Goal: Use online tool/utility: Utilize a website feature to perform a specific function

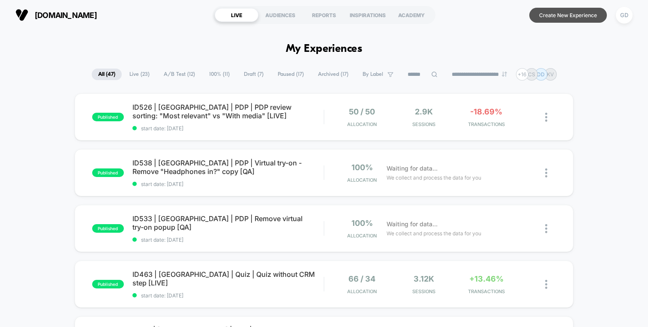
click at [557, 16] on button "Create New Experience" at bounding box center [569, 15] width 78 height 15
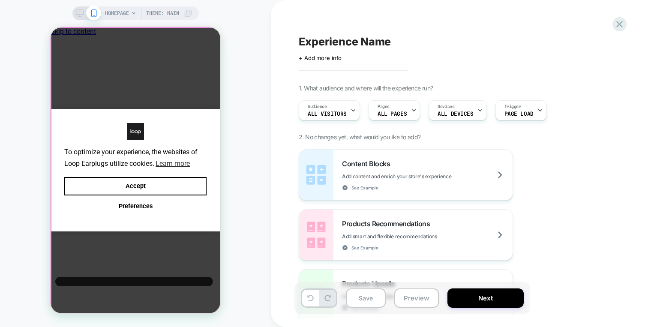
click at [196, 87] on div "To optimize your experience, the websites of Loop Earplugs utilize cookies. Lea…" at bounding box center [136, 170] width 170 height 286
click at [256, 129] on div "HOMEPAGE Theme: MAIN" at bounding box center [135, 164] width 271 height 310
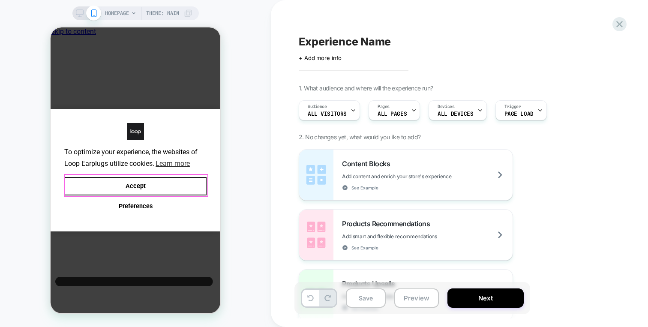
click at [157, 190] on button "Accept" at bounding box center [135, 186] width 142 height 18
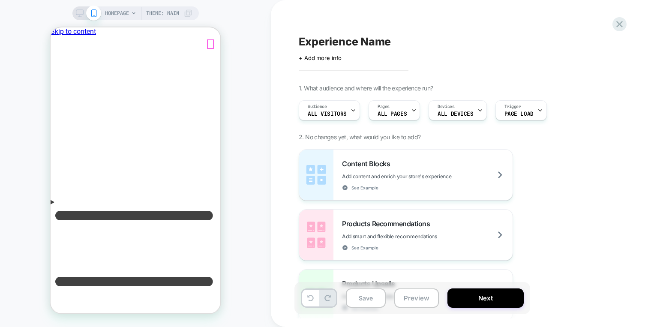
click at [57, 206] on icon "Menu" at bounding box center [136, 281] width 170 height 151
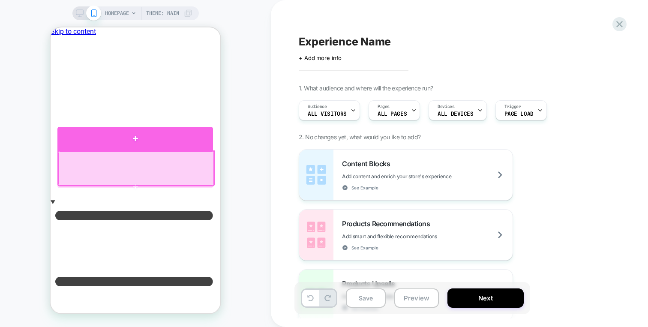
click at [128, 142] on div at bounding box center [135, 139] width 156 height 24
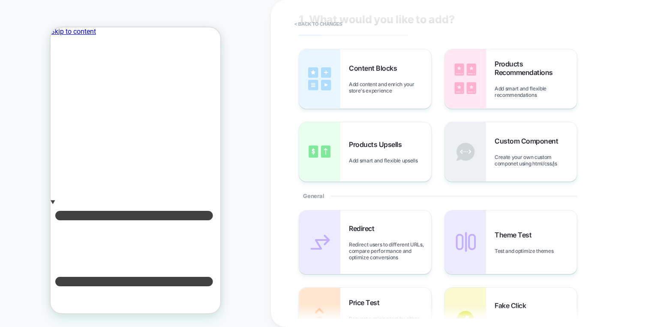
scroll to position [23, 0]
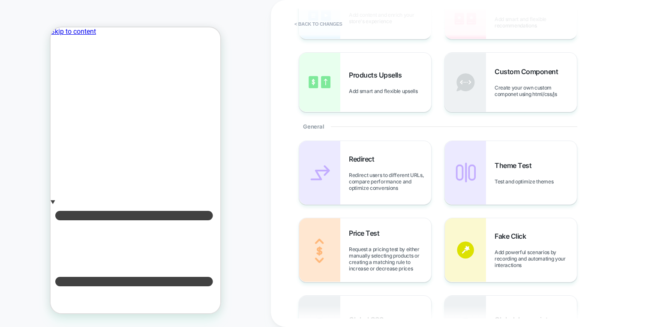
scroll to position [0, 0]
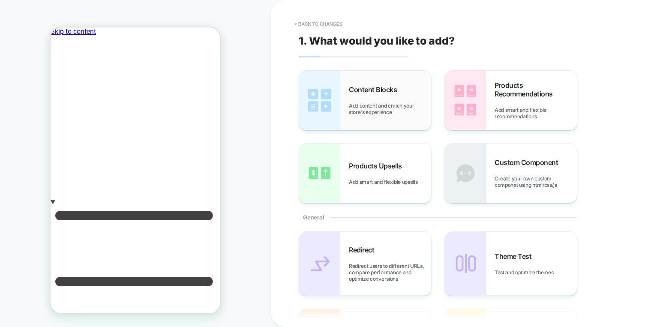
drag, startPoint x: 384, startPoint y: 101, endPoint x: 324, endPoint y: 130, distance: 66.6
click at [324, 131] on div "Content Blocks Add content and enrich your store's experience Products Recommen…" at bounding box center [455, 136] width 313 height 133
drag, startPoint x: 376, startPoint y: 129, endPoint x: 217, endPoint y: 101, distance: 162.0
click at [319, 109] on img at bounding box center [319, 100] width 41 height 59
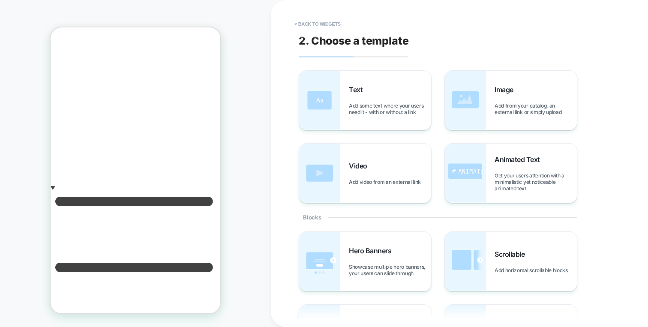
scroll to position [16, 0]
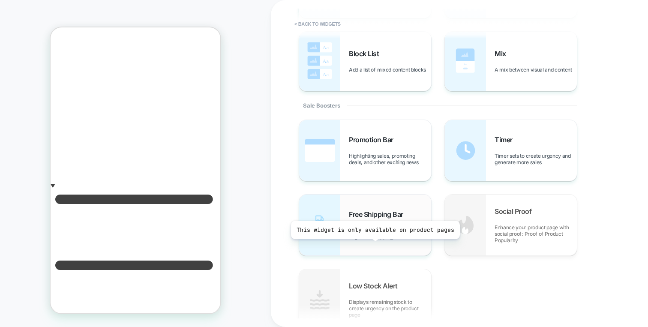
scroll to position [394, 0]
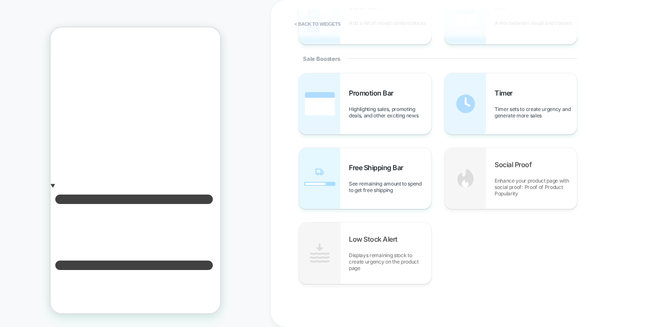
click at [312, 26] on button "< Back to widgets" at bounding box center [317, 24] width 55 height 14
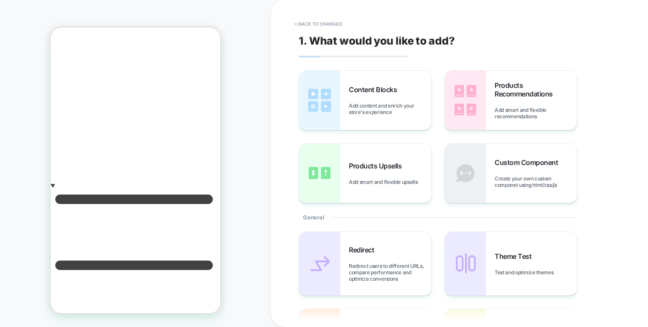
scroll to position [0, 0]
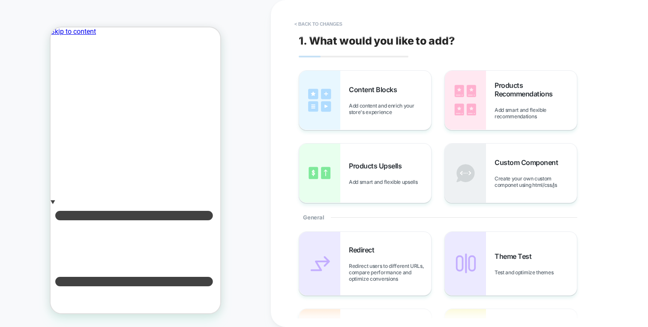
click at [322, 23] on button "< Back to changes" at bounding box center [318, 24] width 57 height 14
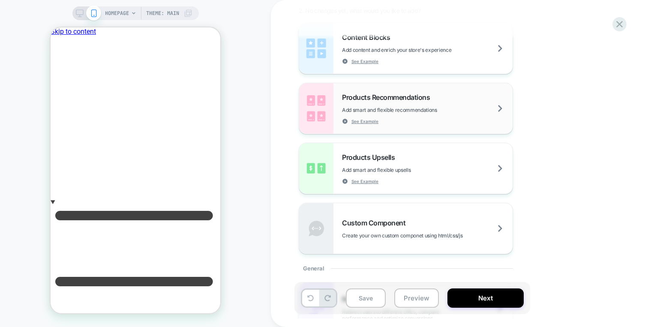
scroll to position [110, 0]
